Goal: Browse casually

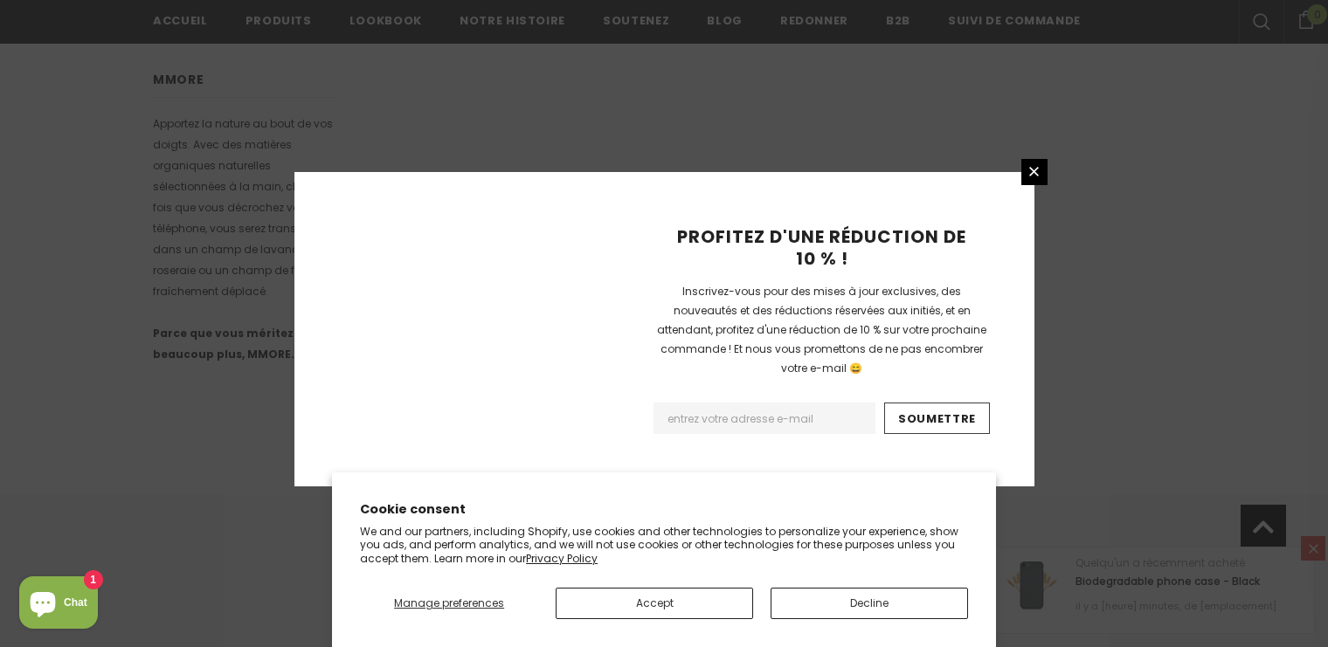
scroll to position [1185, 0]
